Goal: Transaction & Acquisition: Book appointment/travel/reservation

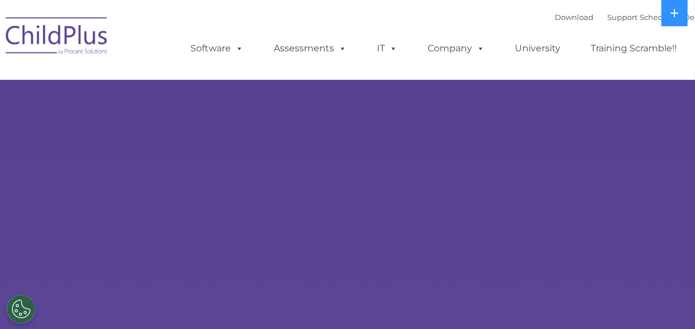
select select "MEDIUM"
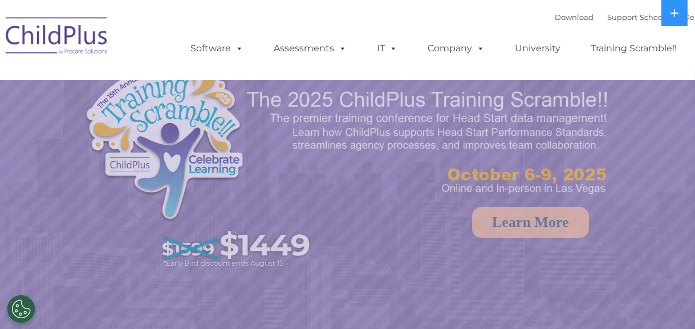
select select "MEDIUM"
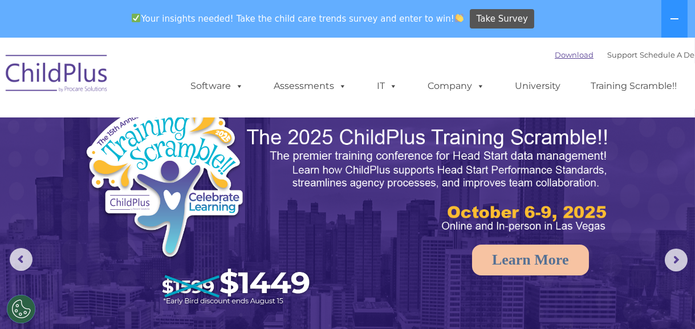
click at [568, 54] on link "Download" at bounding box center [574, 54] width 39 height 9
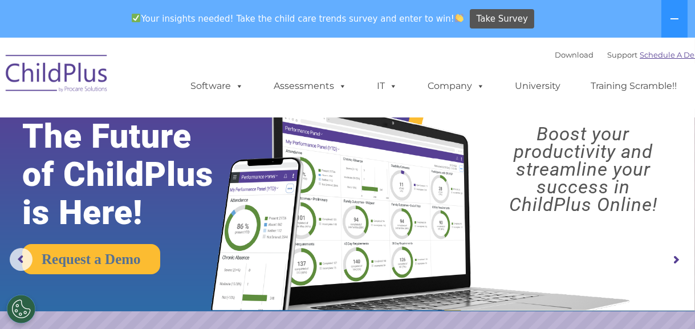
click at [646, 55] on link "Schedule A Demo" at bounding box center [673, 54] width 67 height 9
